Goal: Task Accomplishment & Management: Use online tool/utility

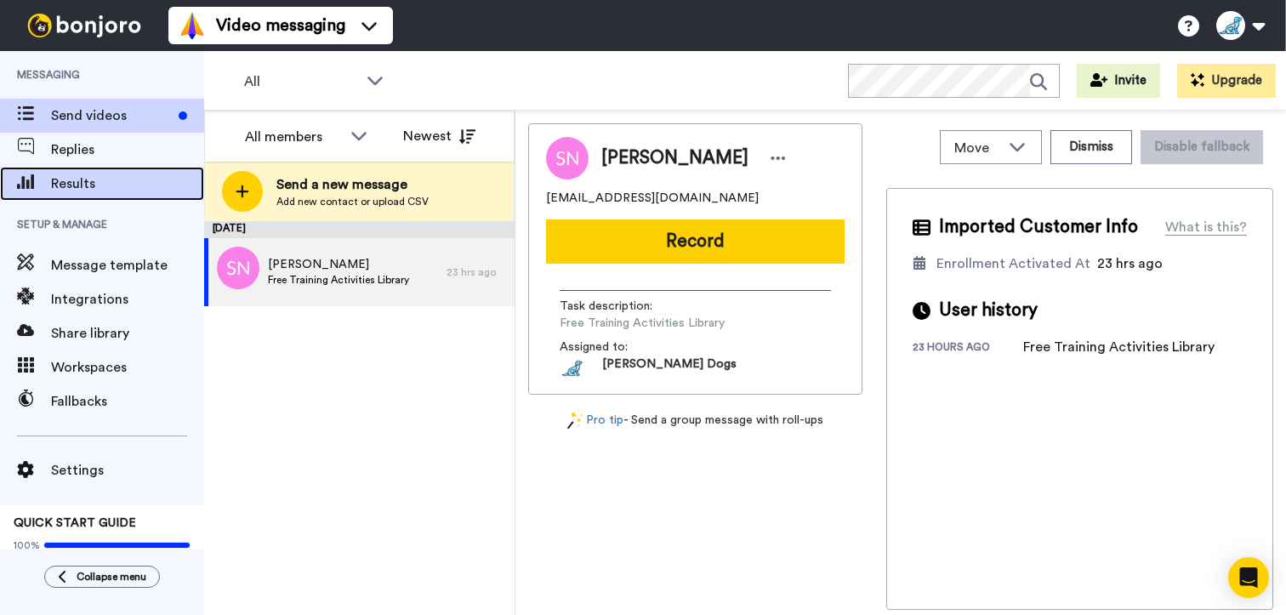
click at [111, 179] on span "Results" at bounding box center [127, 183] width 153 height 20
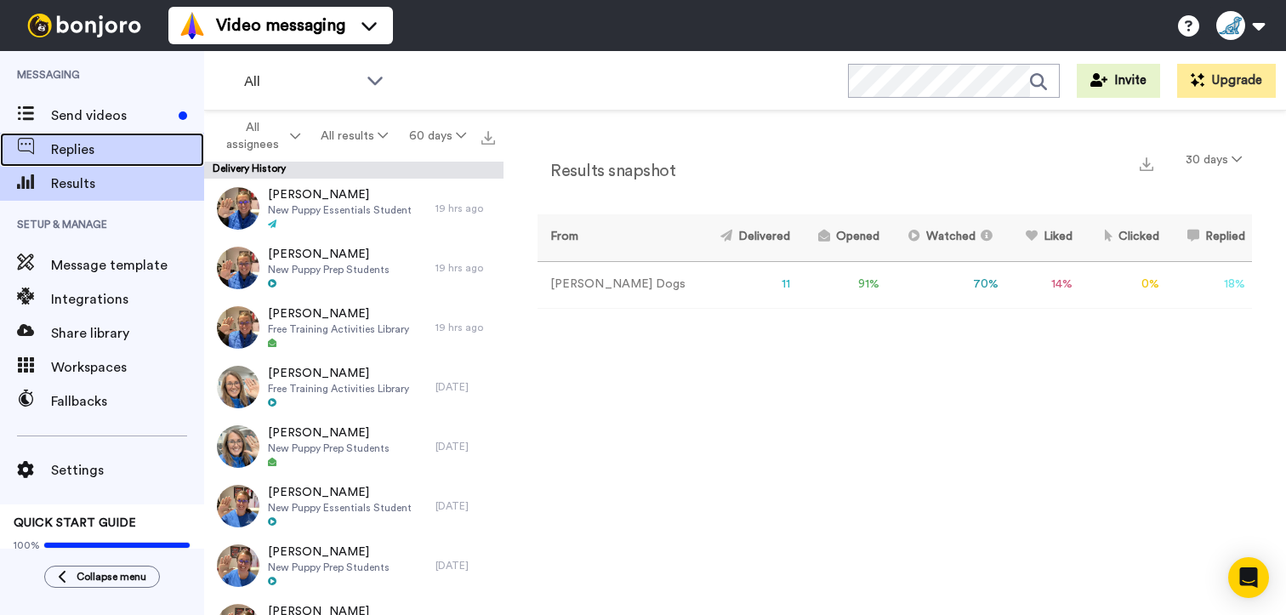
click at [77, 145] on span "Replies" at bounding box center [127, 149] width 153 height 20
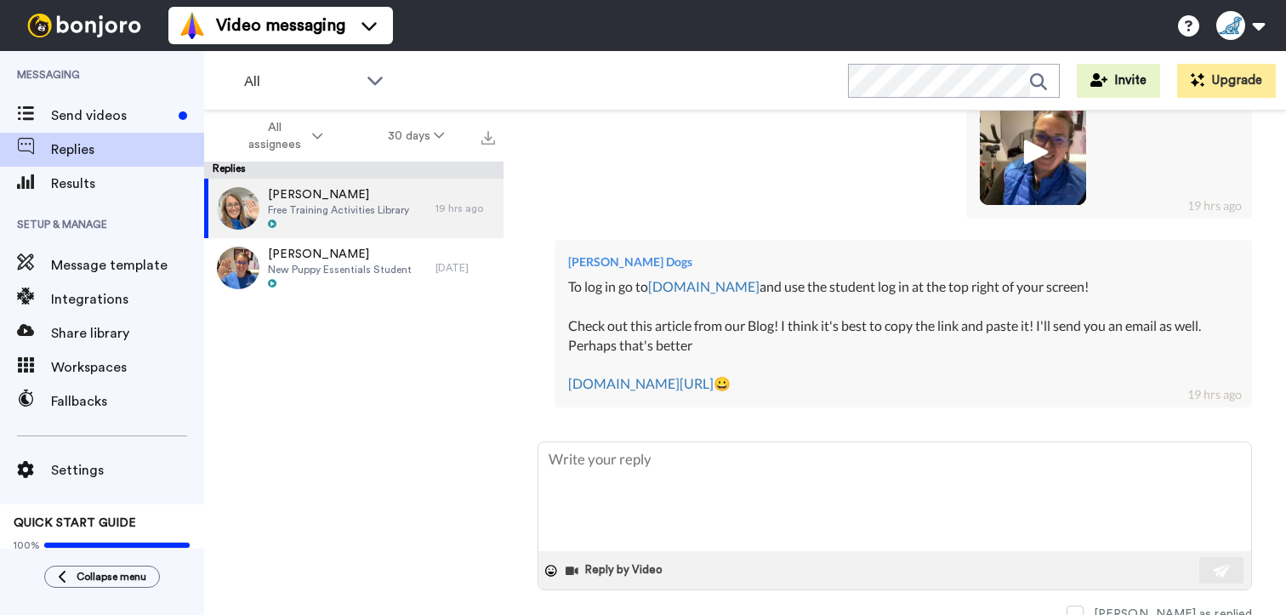
scroll to position [609, 0]
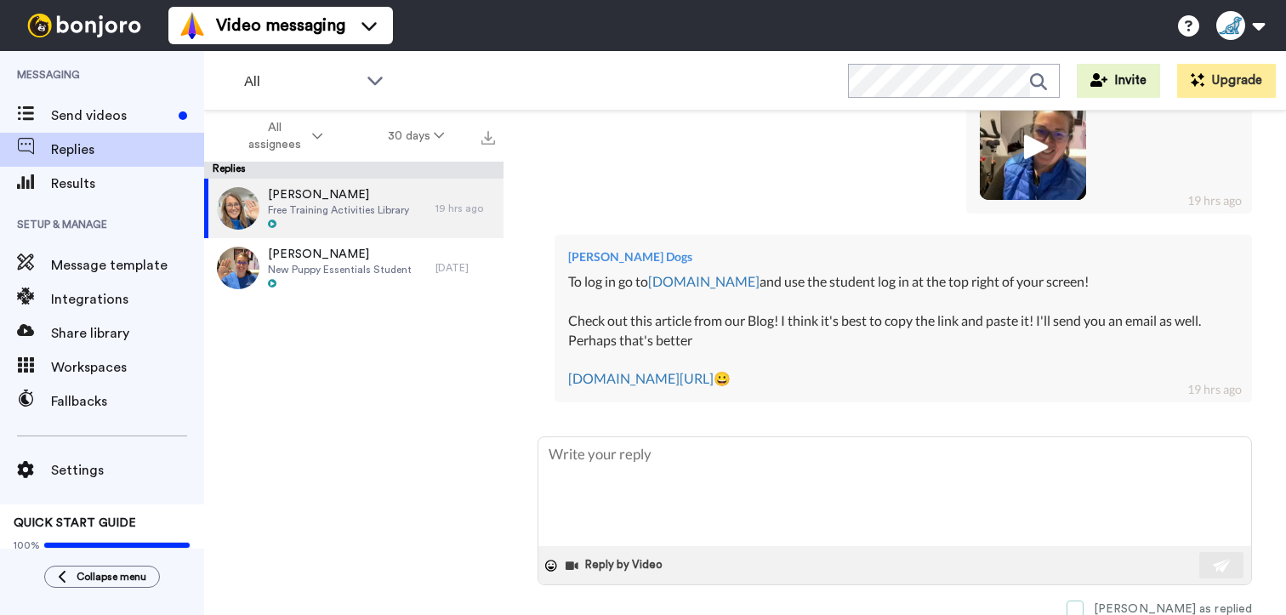
click at [1083, 605] on span at bounding box center [1074, 608] width 17 height 17
click at [1083, 608] on span at bounding box center [1074, 608] width 17 height 17
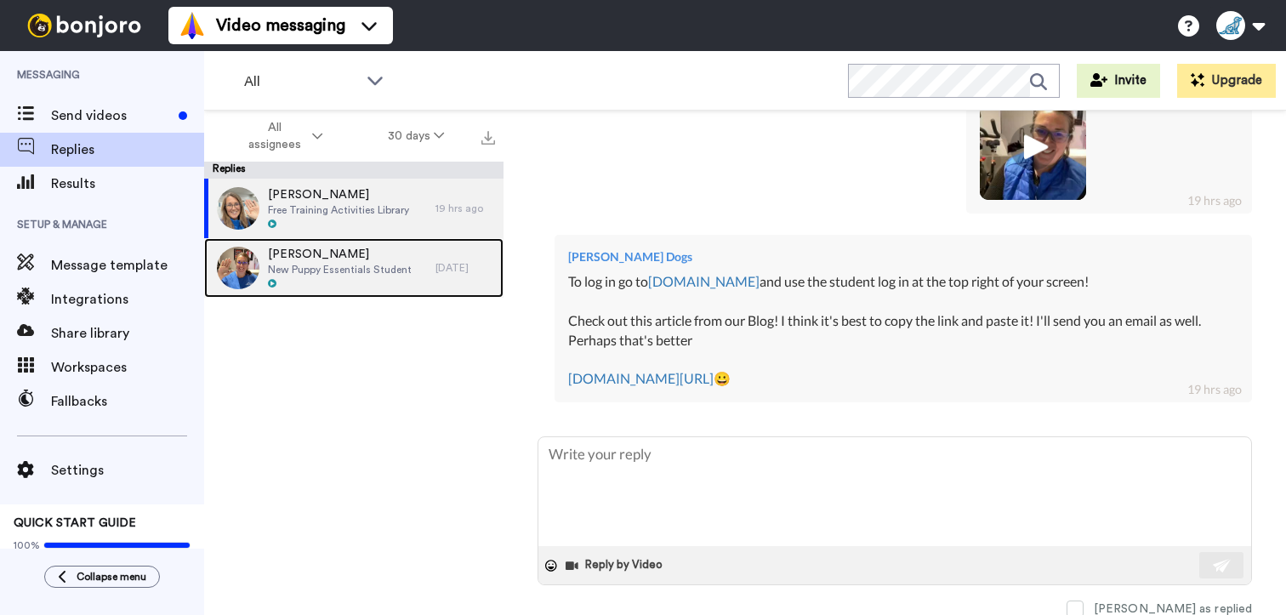
click at [338, 268] on span "New Puppy Essentials Student" at bounding box center [340, 270] width 144 height 14
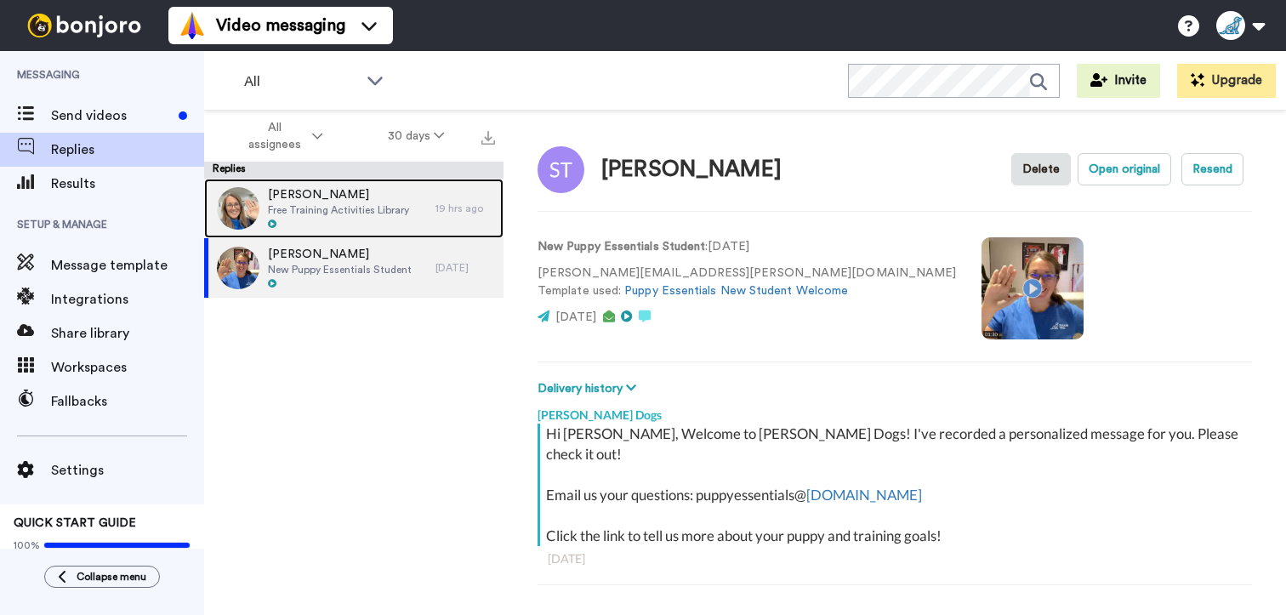
click at [324, 217] on div "Nancy Clement Free Training Activities Library" at bounding box center [338, 208] width 141 height 44
type textarea "x"
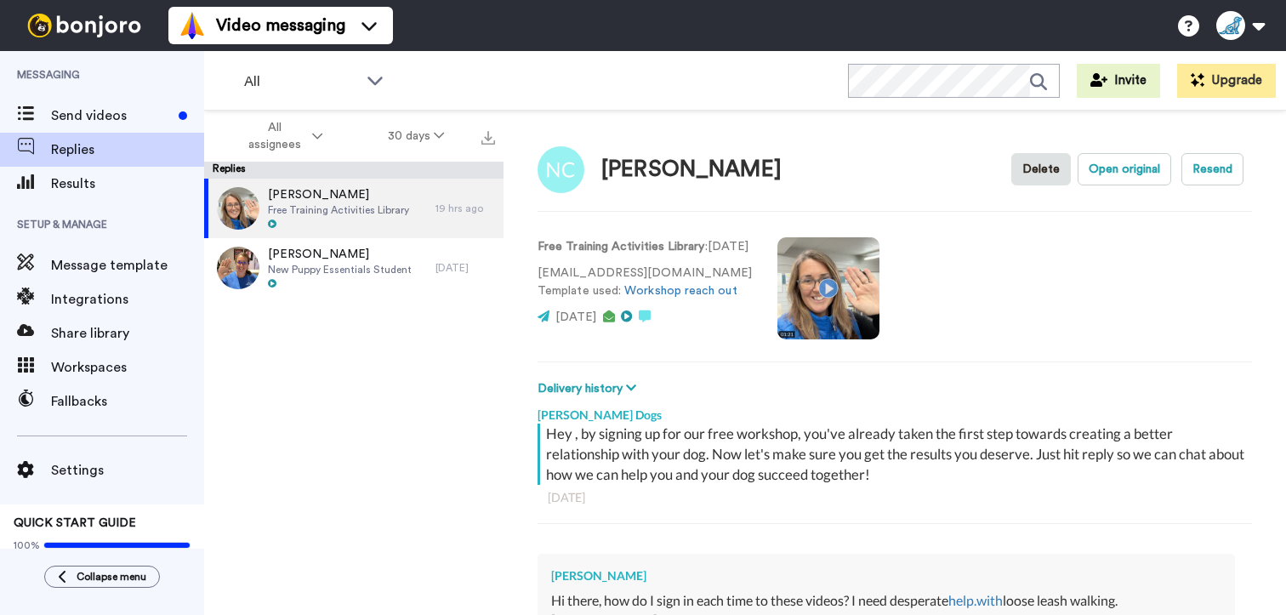
type textarea "x"
